Goal: Task Accomplishment & Management: Use online tool/utility

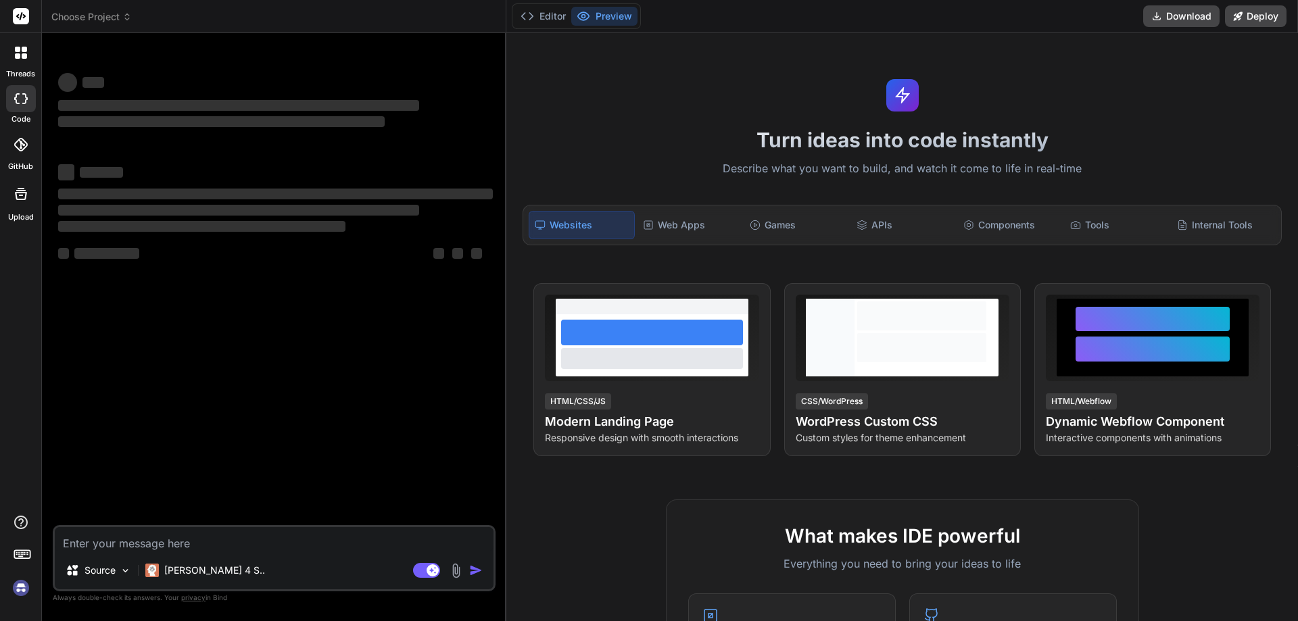
click at [140, 537] on textarea at bounding box center [274, 539] width 439 height 24
type textarea "x"
type textarea "package com.crm.qa.base; import java.io.File; import java.io.FileInputStream; i…"
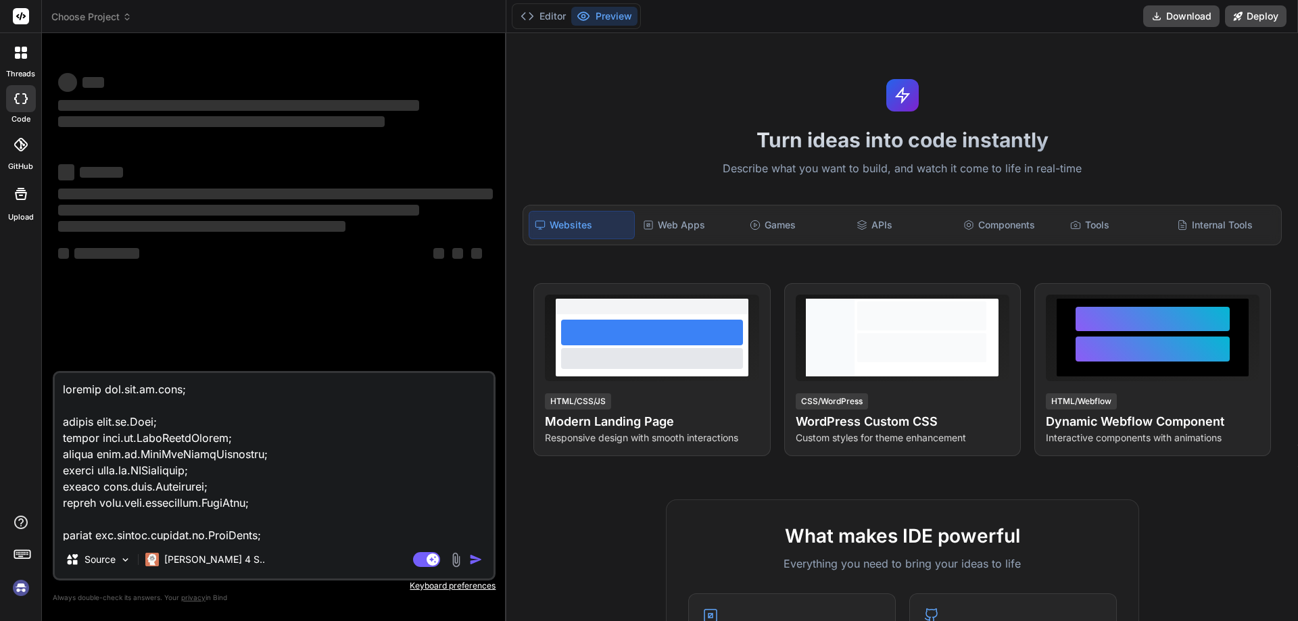
scroll to position [1640, 0]
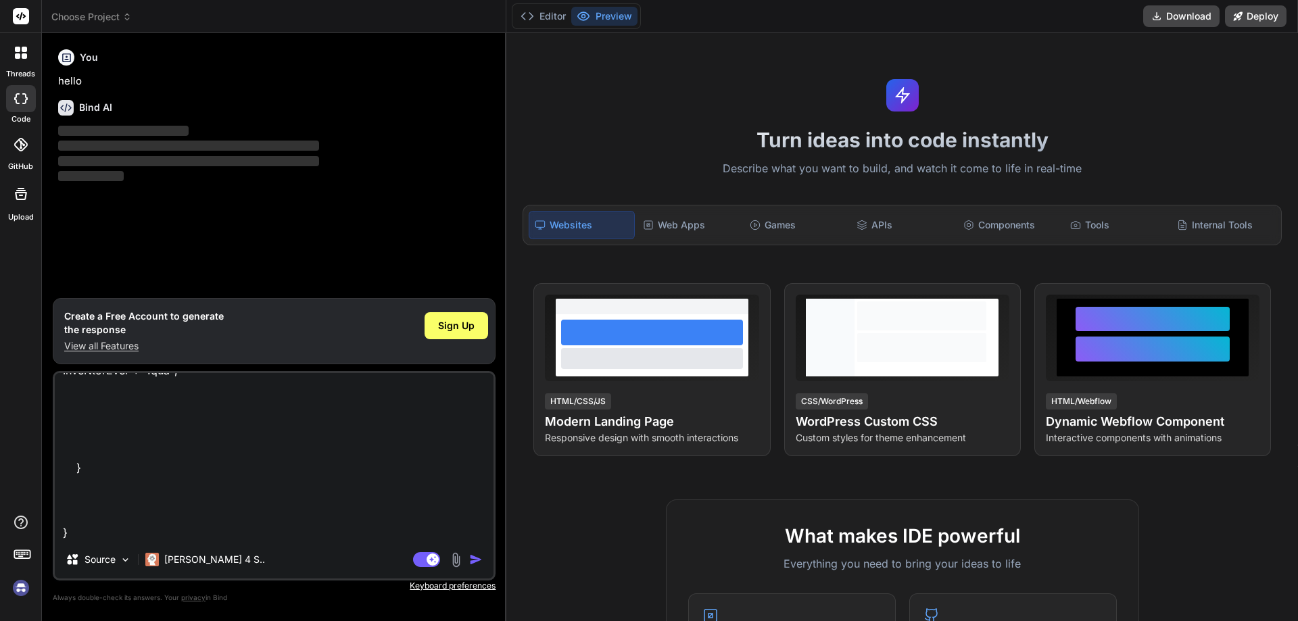
type textarea "x"
type textarea "package com.crm.qa.base; import java.io.File; import java.io.FileInputStream; i…"
click at [462, 324] on span "Sign Up" at bounding box center [456, 326] width 36 height 14
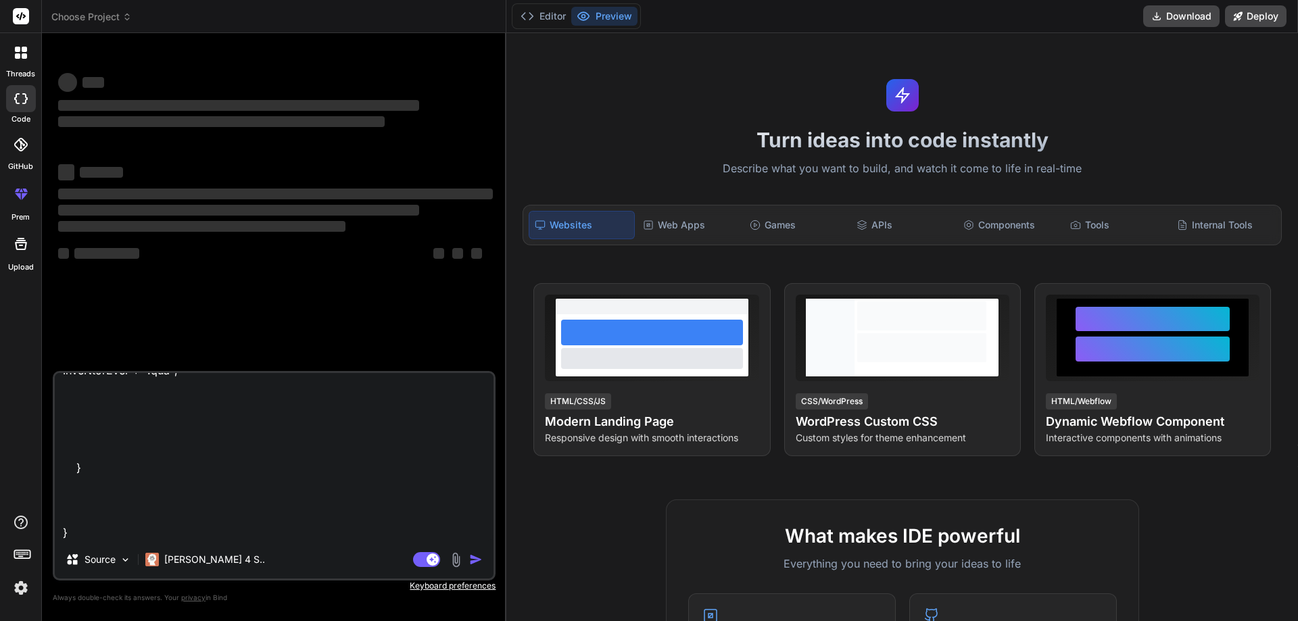
type textarea "x"
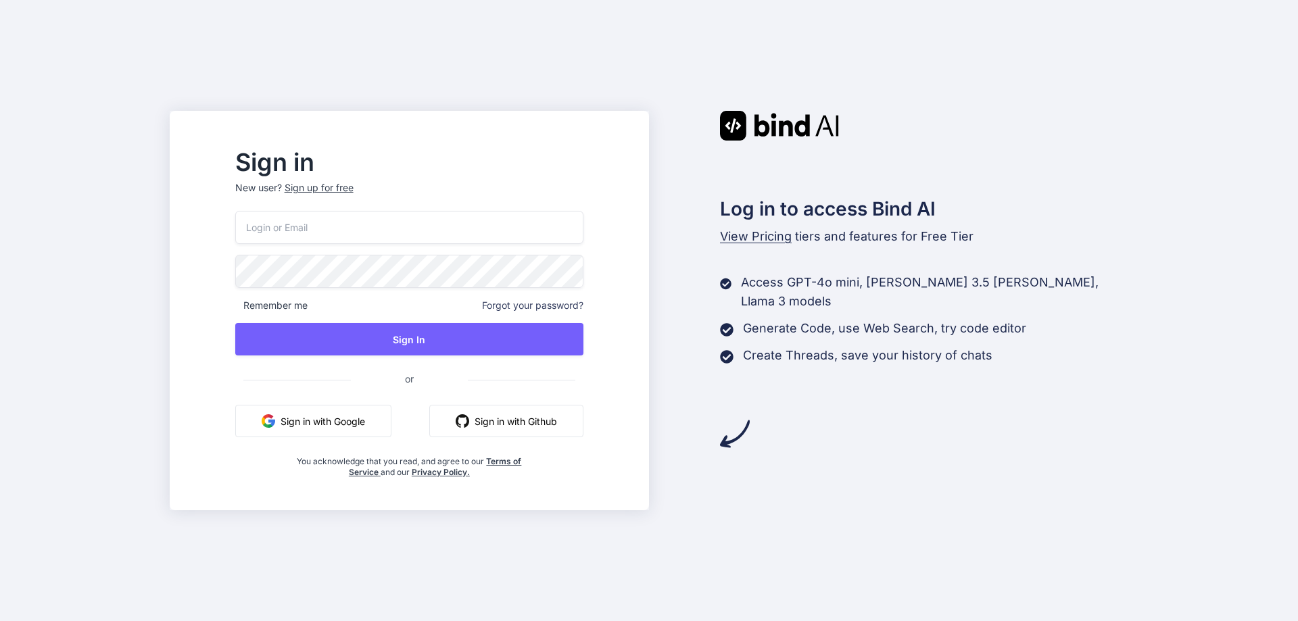
click at [445, 218] on input "email" at bounding box center [409, 227] width 348 height 33
click at [447, 226] on input "himanshusharma051999@gmail.com" at bounding box center [409, 227] width 348 height 33
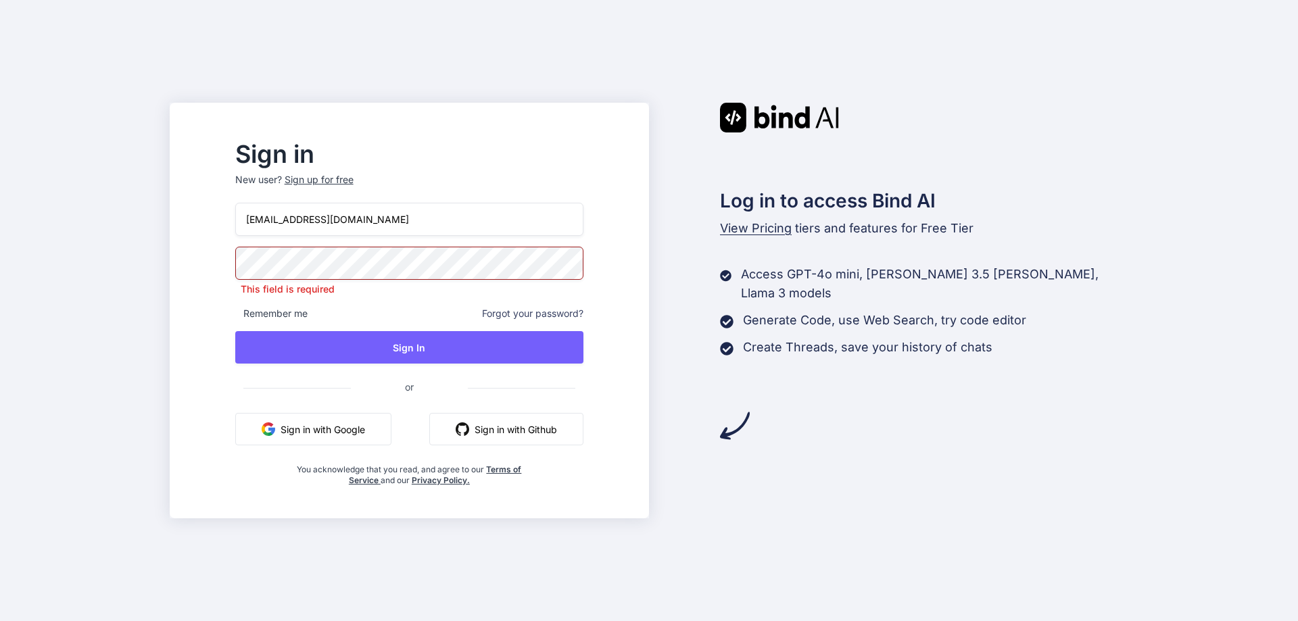
type input "himanshusharma051999@GMAIL.COM"
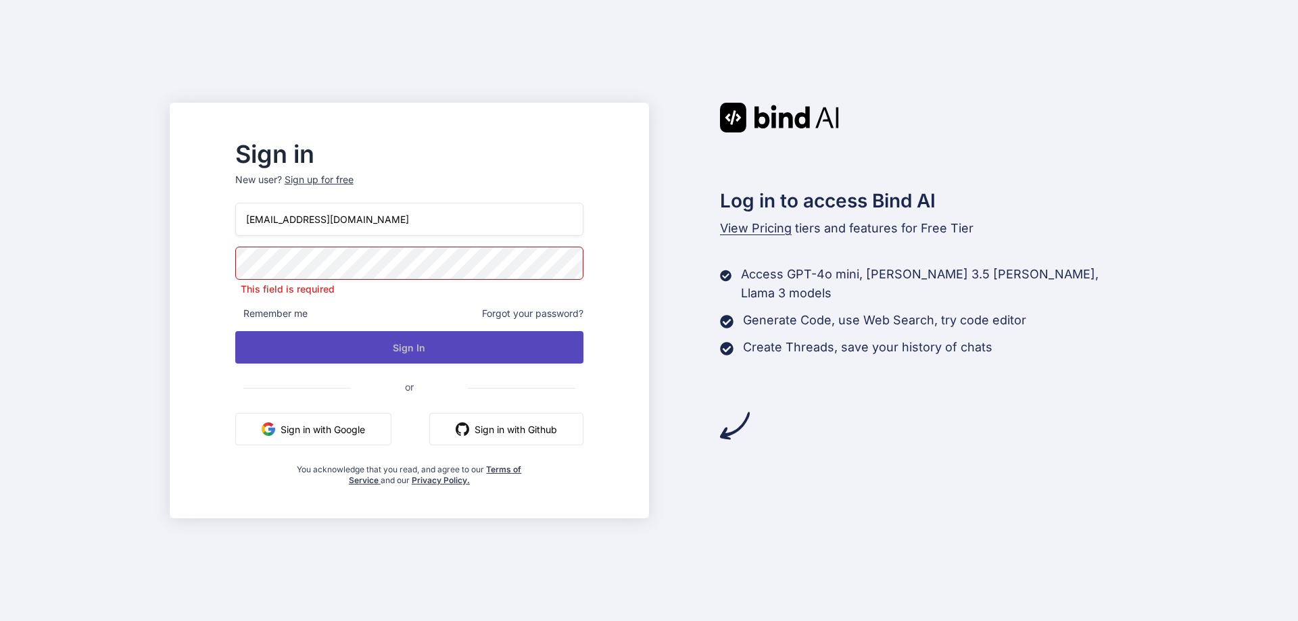
click at [406, 353] on button "Sign In" at bounding box center [409, 347] width 348 height 32
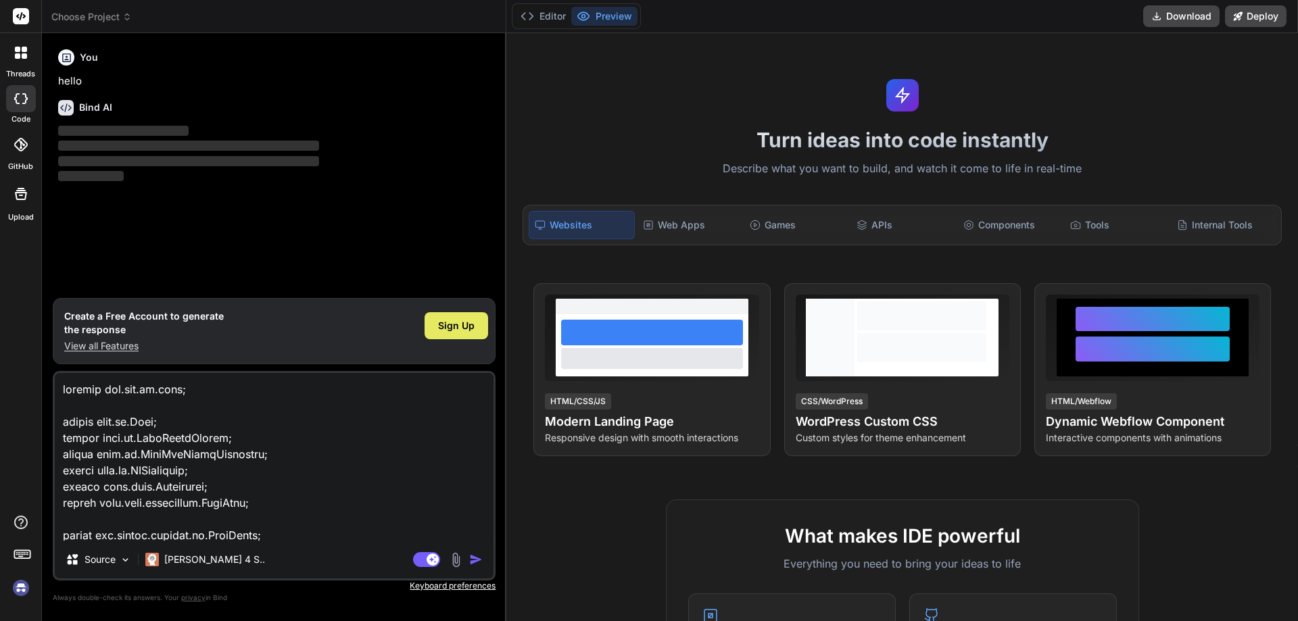
click at [474, 319] on span "Sign Up" at bounding box center [456, 326] width 36 height 14
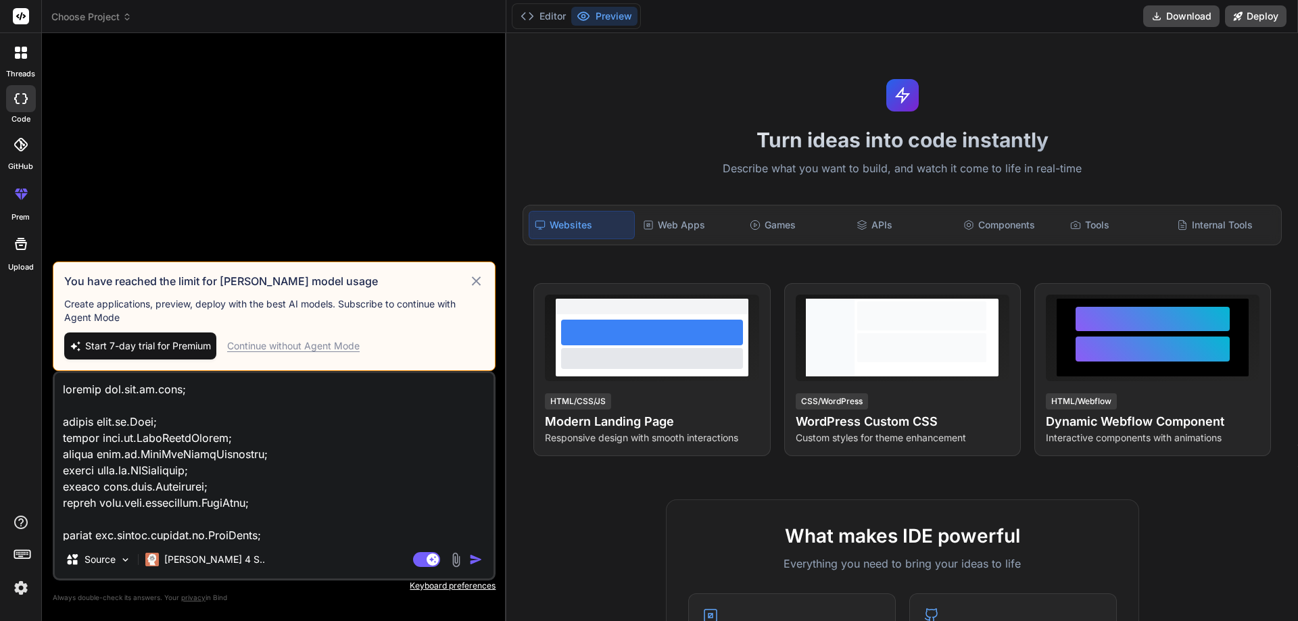
click at [340, 346] on div "Continue without Agent Mode" at bounding box center [293, 346] width 132 height 14
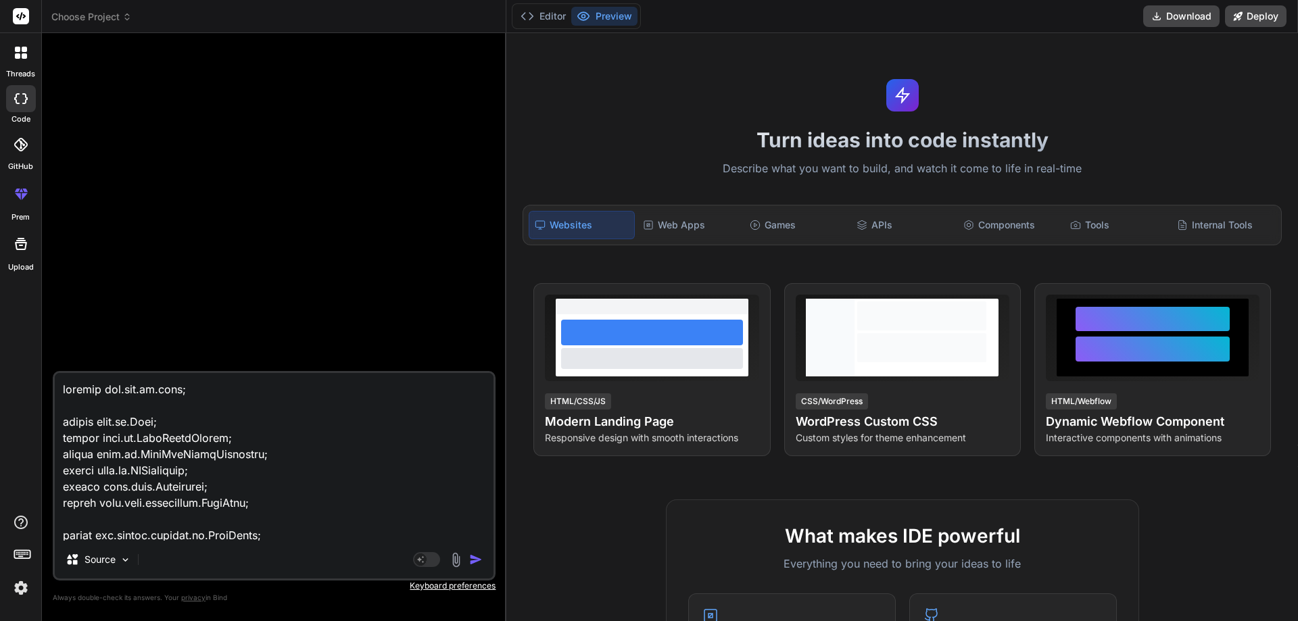
click at [472, 561] on img "button" at bounding box center [476, 560] width 14 height 14
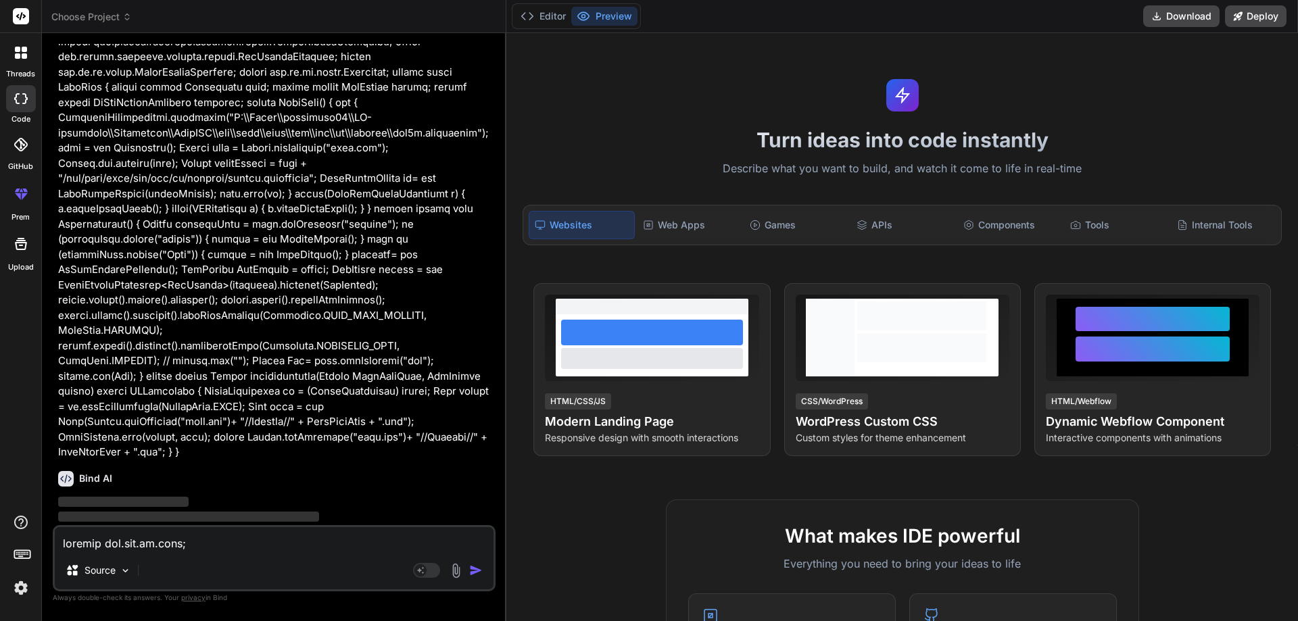
scroll to position [146, 0]
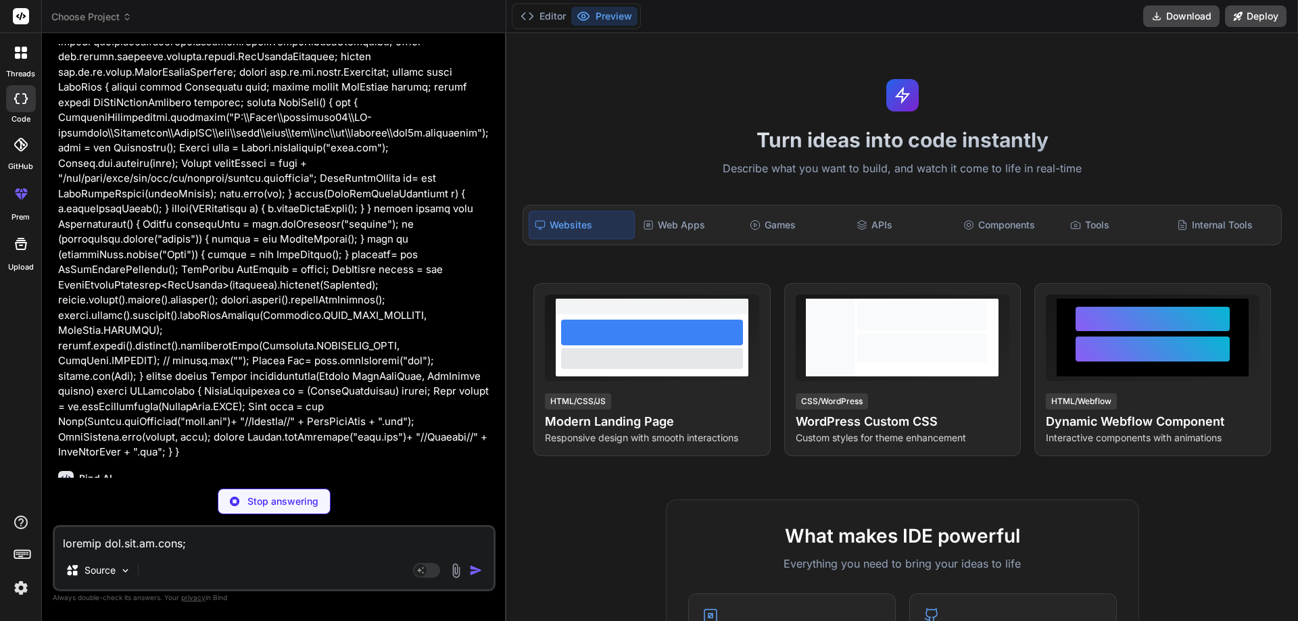
type textarea "x"
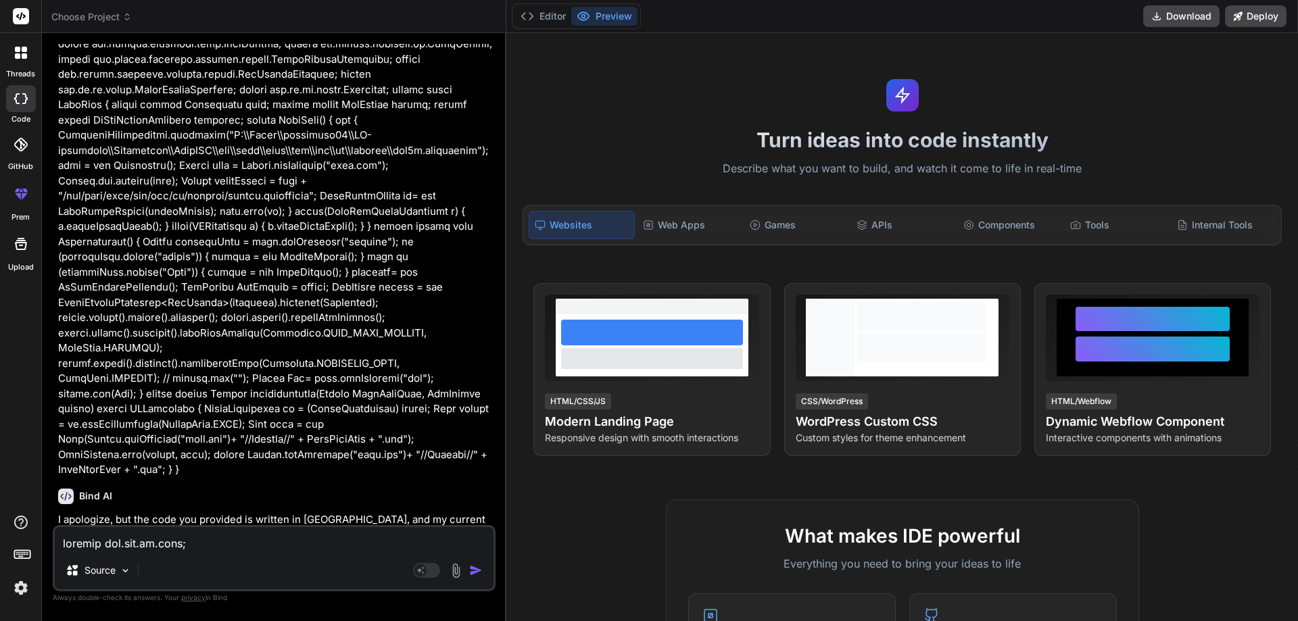
scroll to position [0, 0]
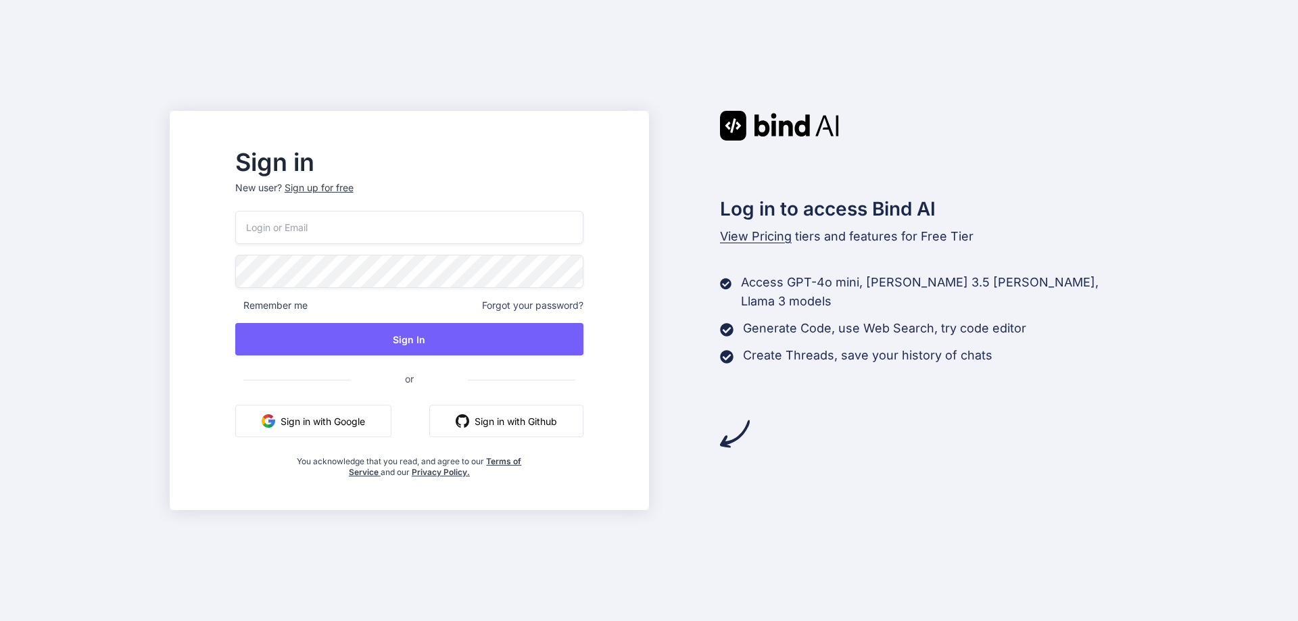
click at [401, 231] on input "email" at bounding box center [409, 227] width 348 height 33
type input "[EMAIL_ADDRESS][DOMAIN_NAME]"
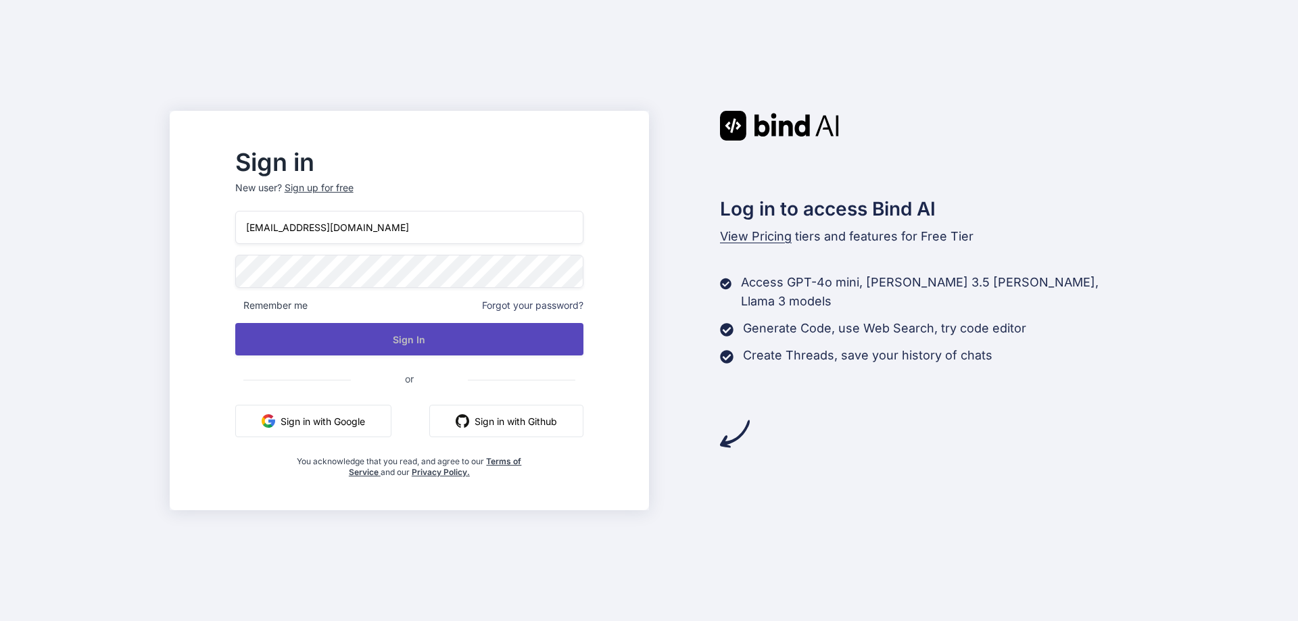
click at [428, 345] on button "Sign In" at bounding box center [409, 339] width 348 height 32
